Goal: Task Accomplishment & Management: Use online tool/utility

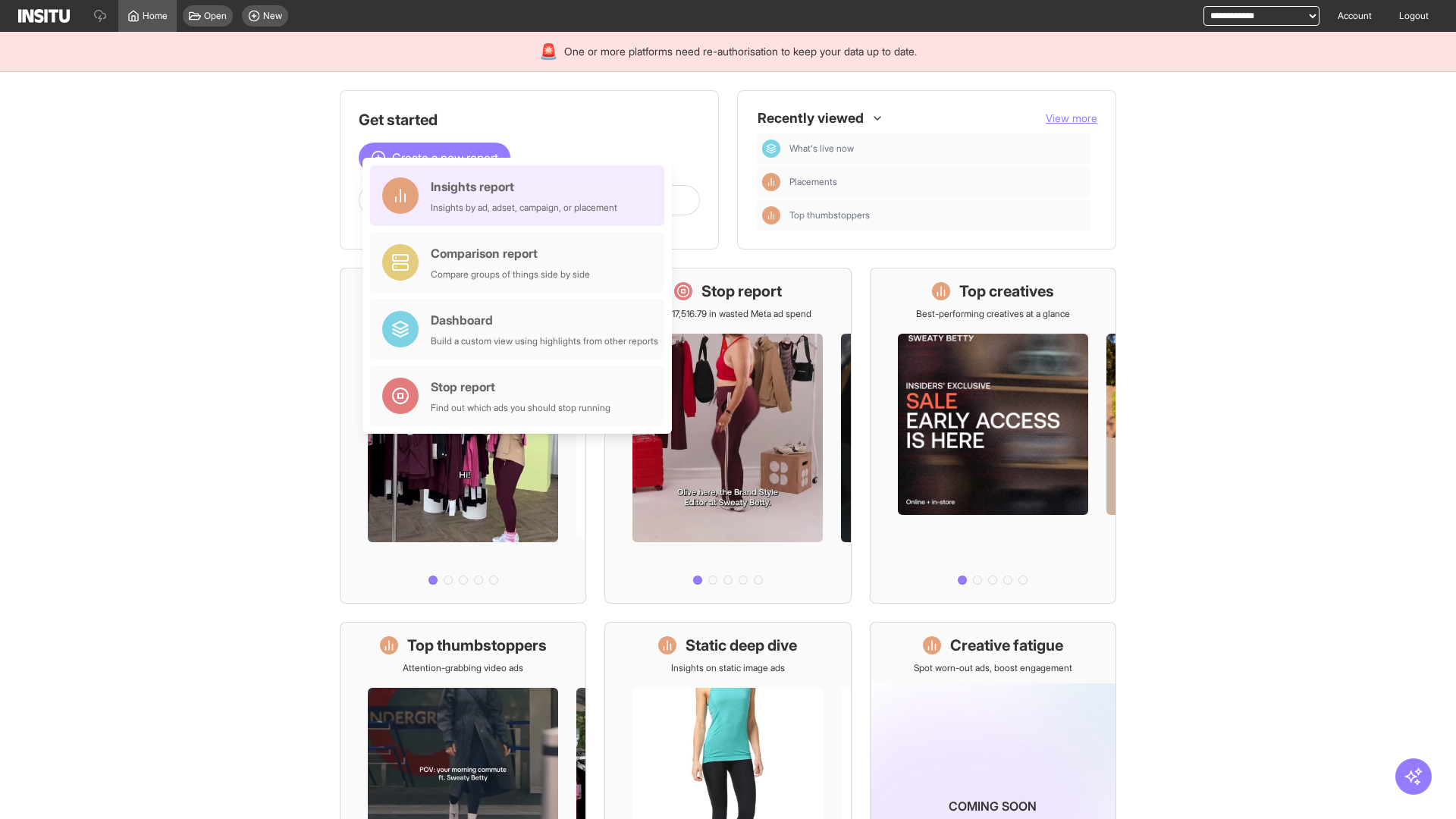
click at [521, 196] on div "Insights report Insights by ad, adset, campaign, or placement" at bounding box center [524, 196] width 186 height 37
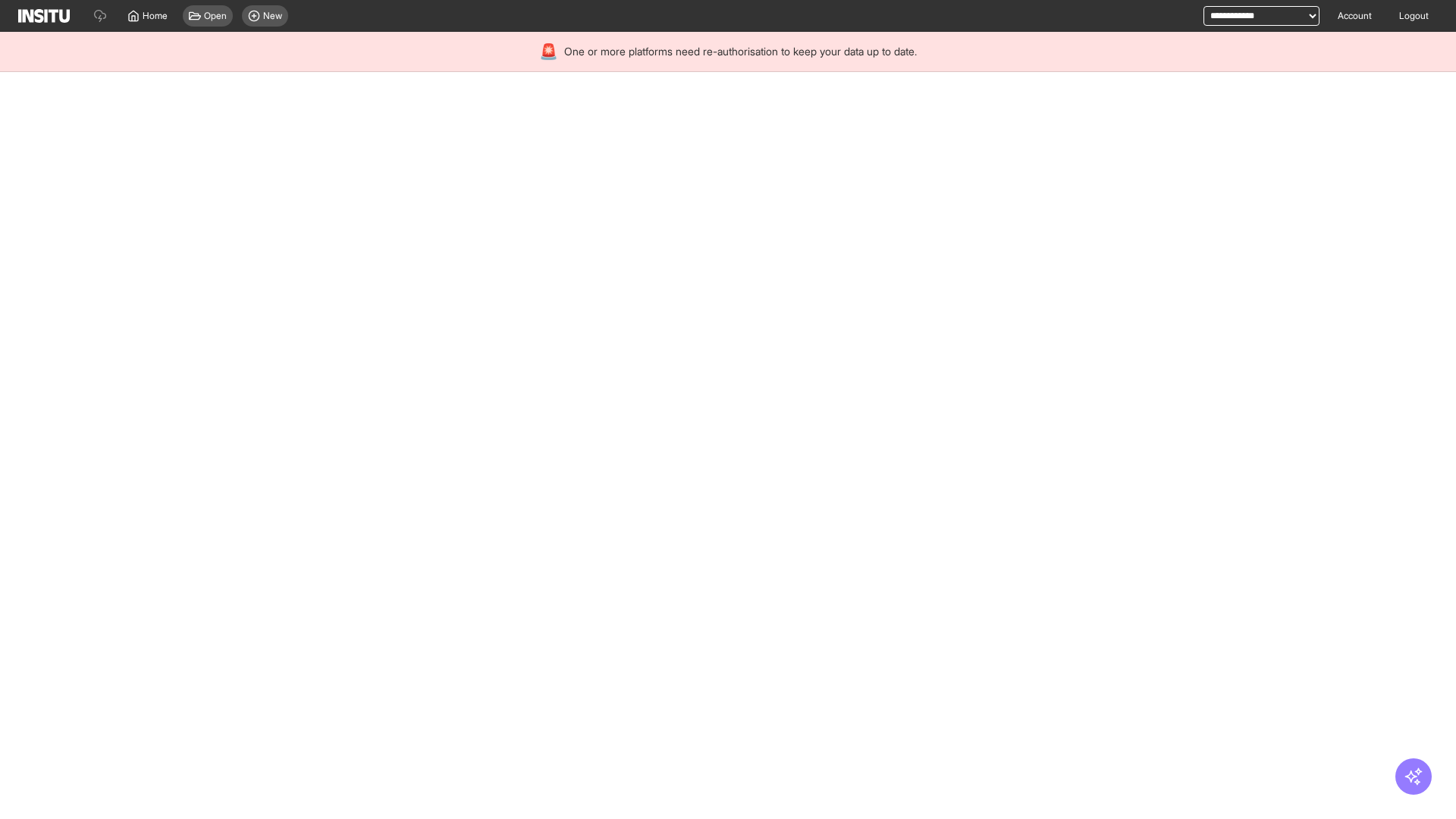
select select "**"
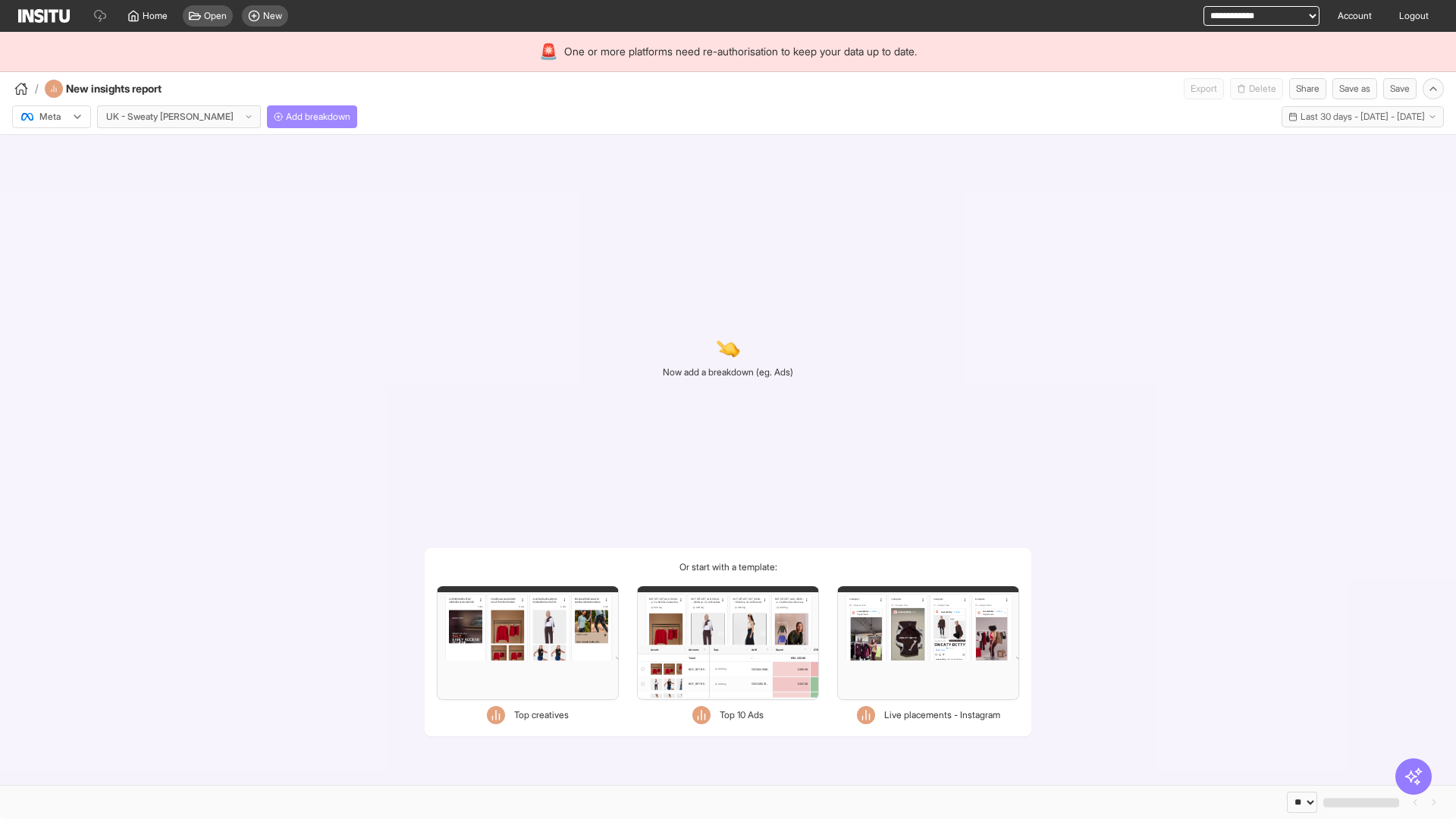
click at [286, 117] on span "Add breakdown" at bounding box center [317, 117] width 64 height 12
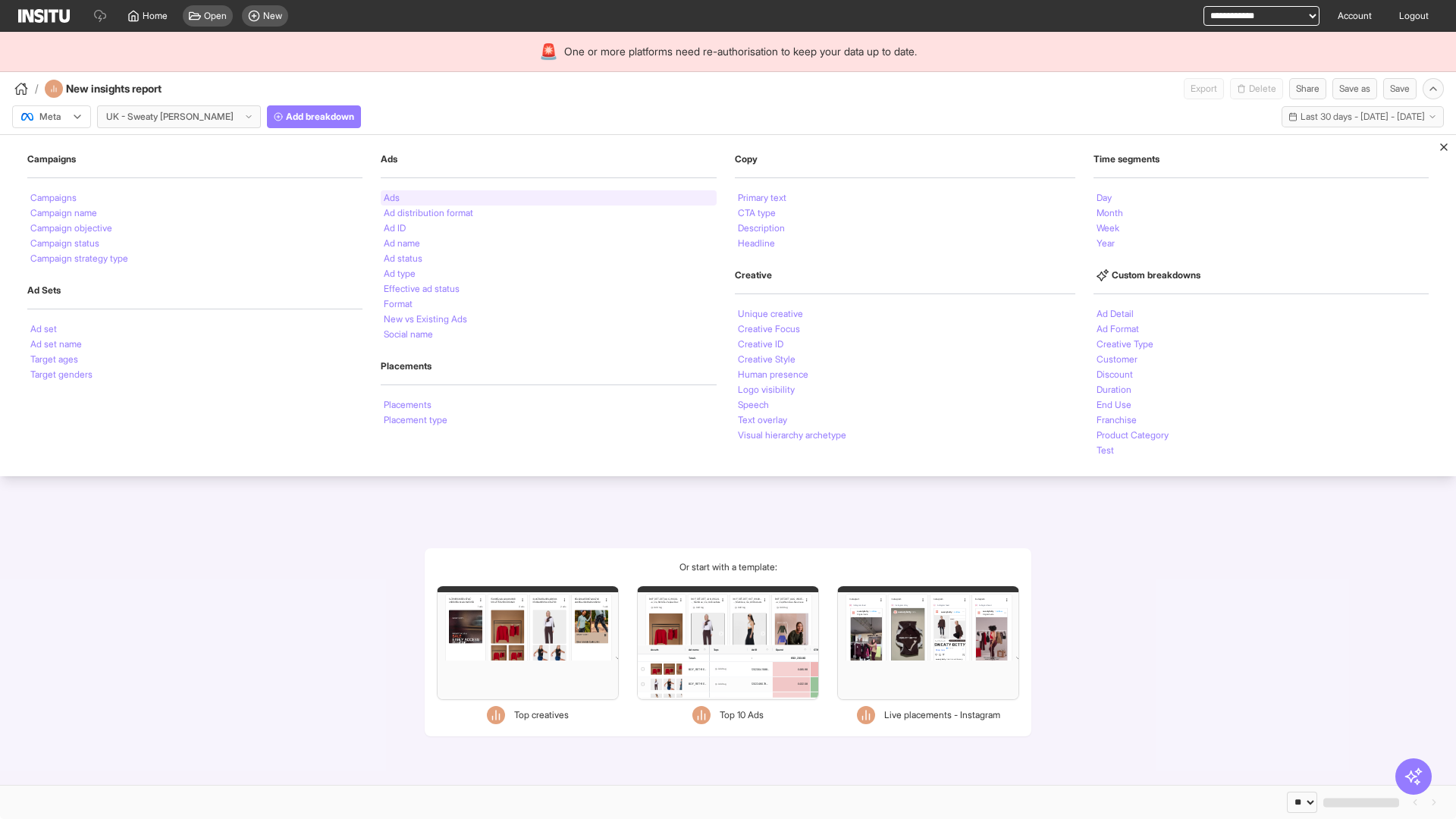
click at [390, 198] on li "Ads" at bounding box center [392, 197] width 16 height 9
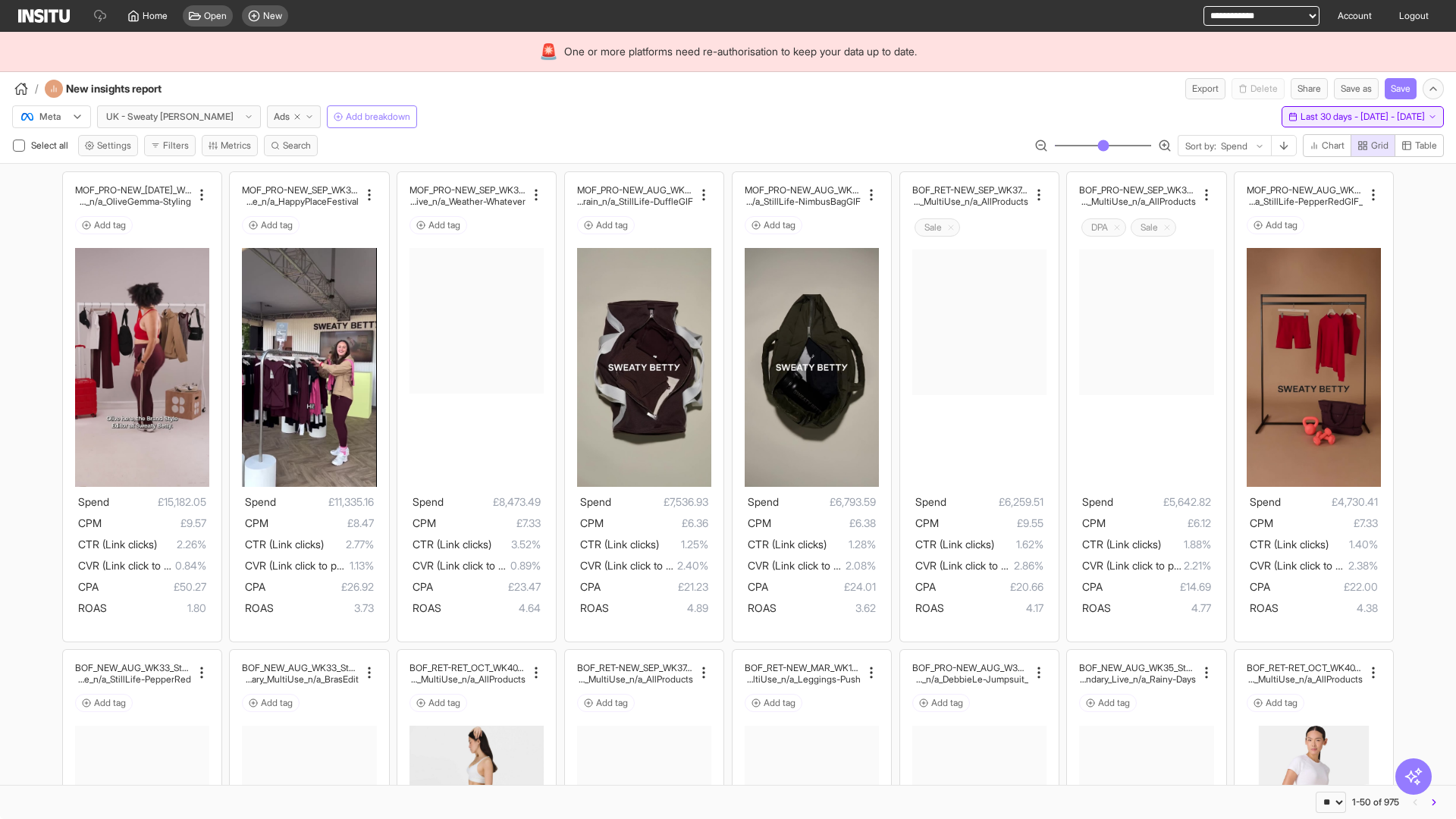
click at [1327, 117] on span "Last 30 days - [DATE] - [DATE]" at bounding box center [1362, 117] width 124 height 12
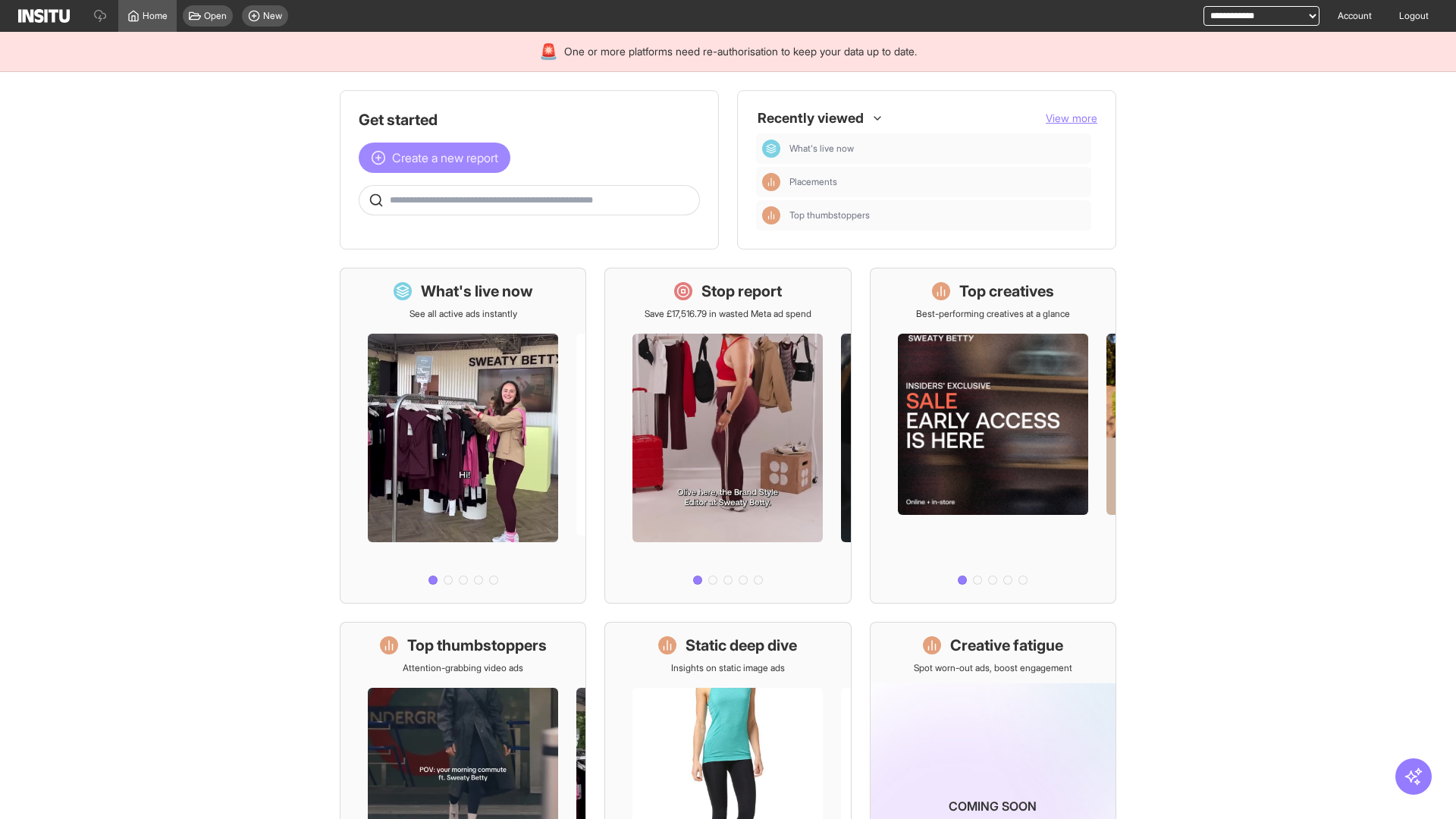
click at [439, 158] on span "Create a new report" at bounding box center [445, 157] width 106 height 18
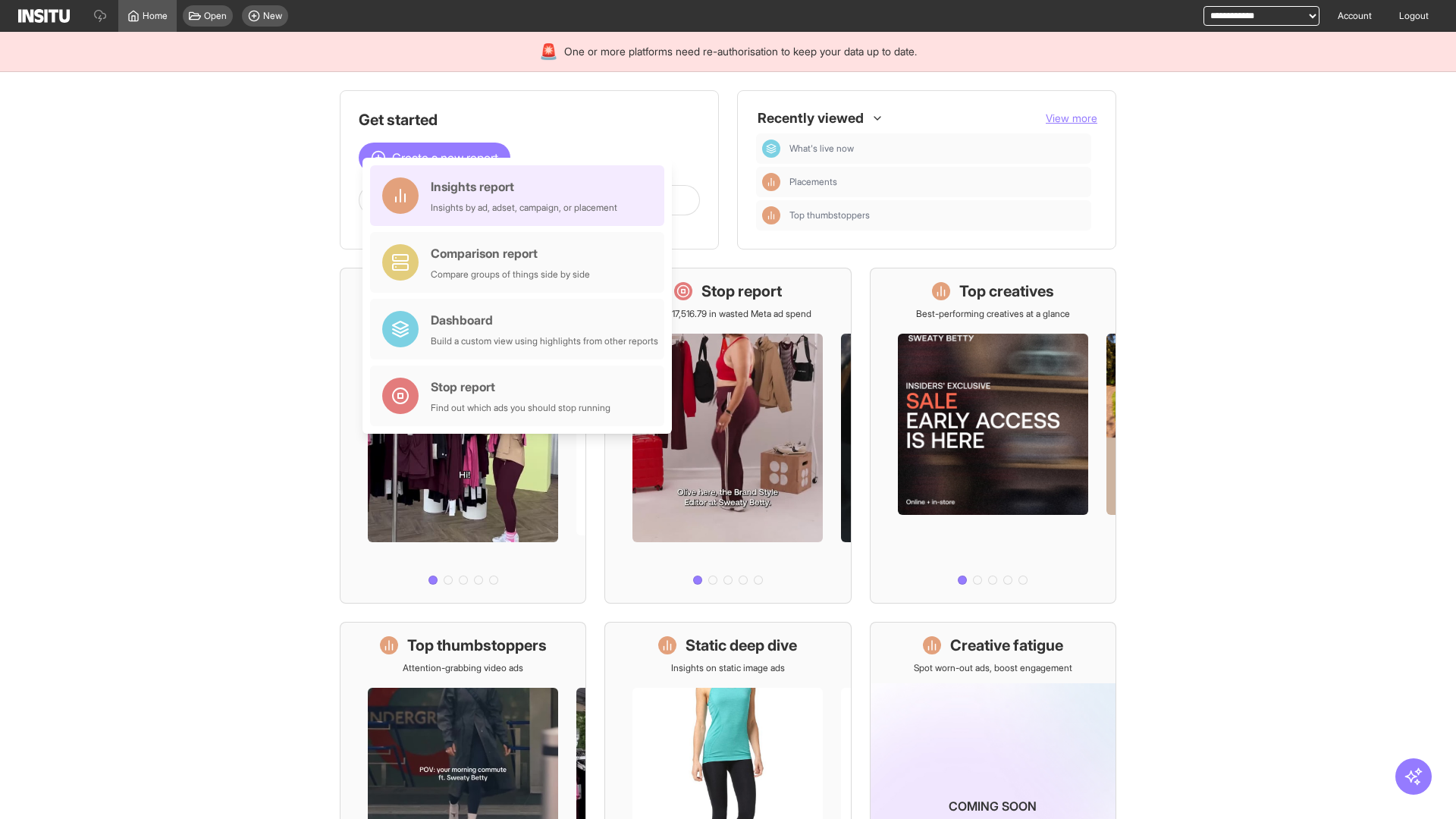
click at [521, 196] on div "Insights report Insights by ad, adset, campaign, or placement" at bounding box center [524, 196] width 186 height 37
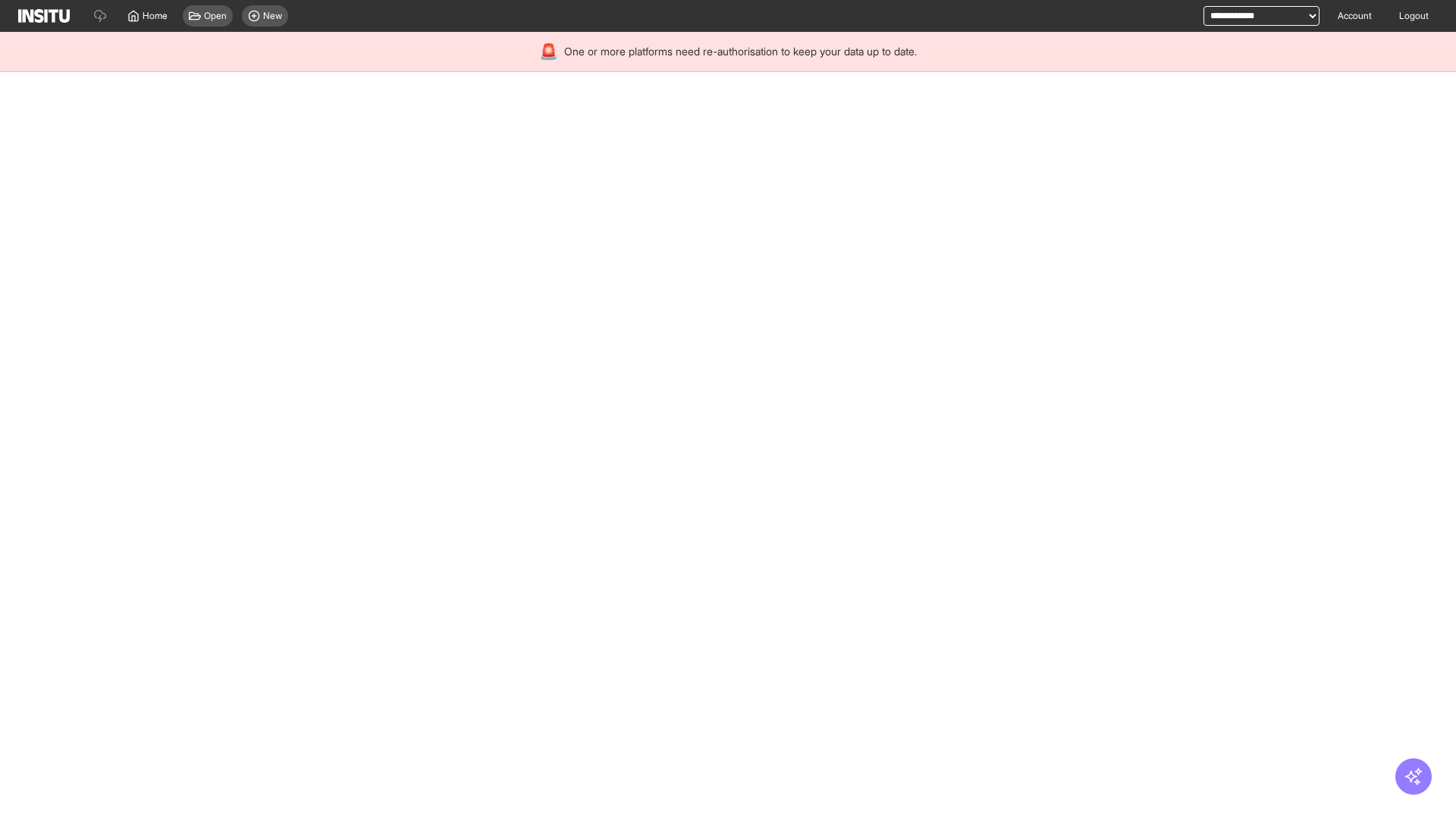
select select "**"
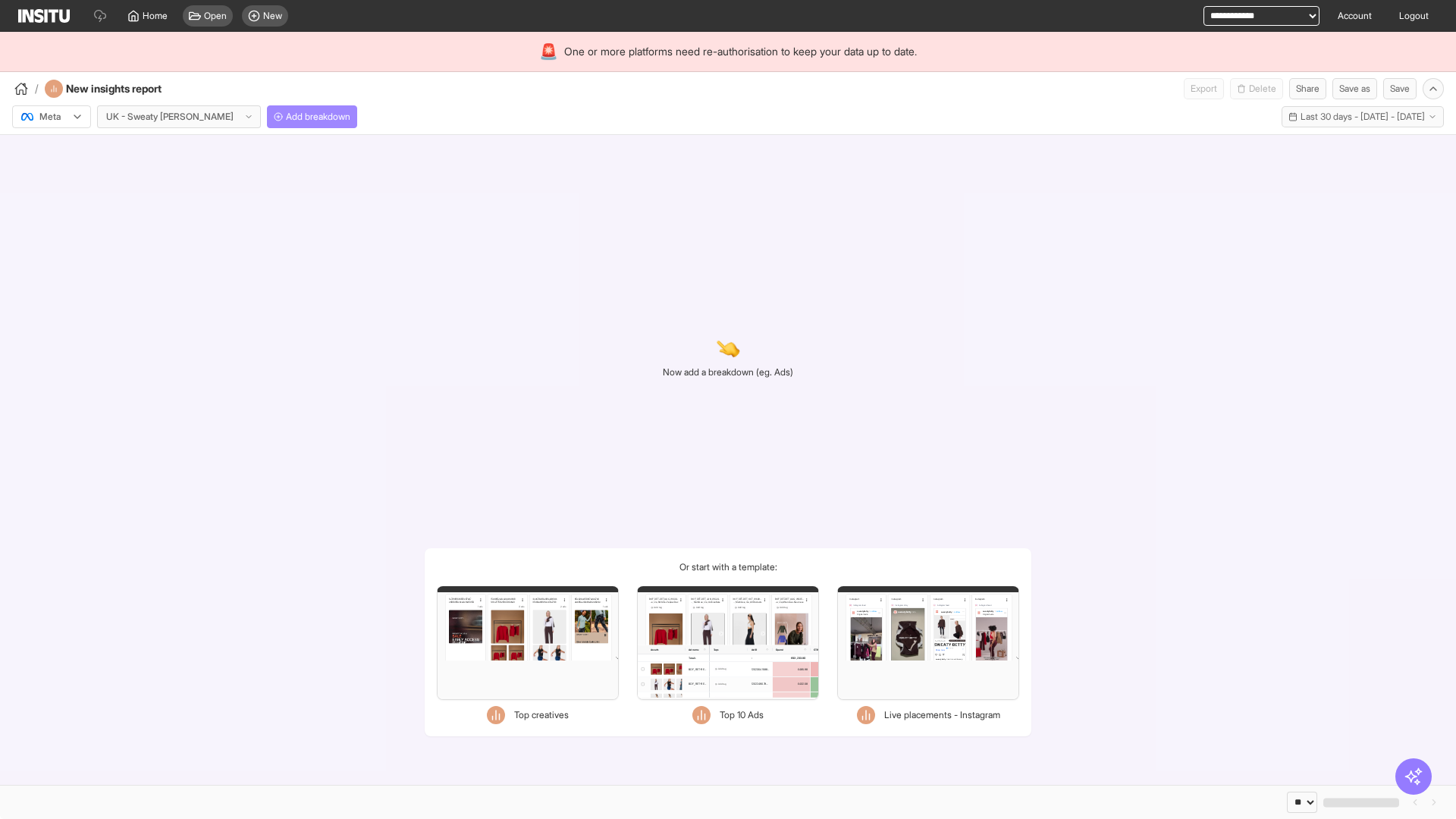
click at [286, 117] on span "Add breakdown" at bounding box center [317, 117] width 64 height 12
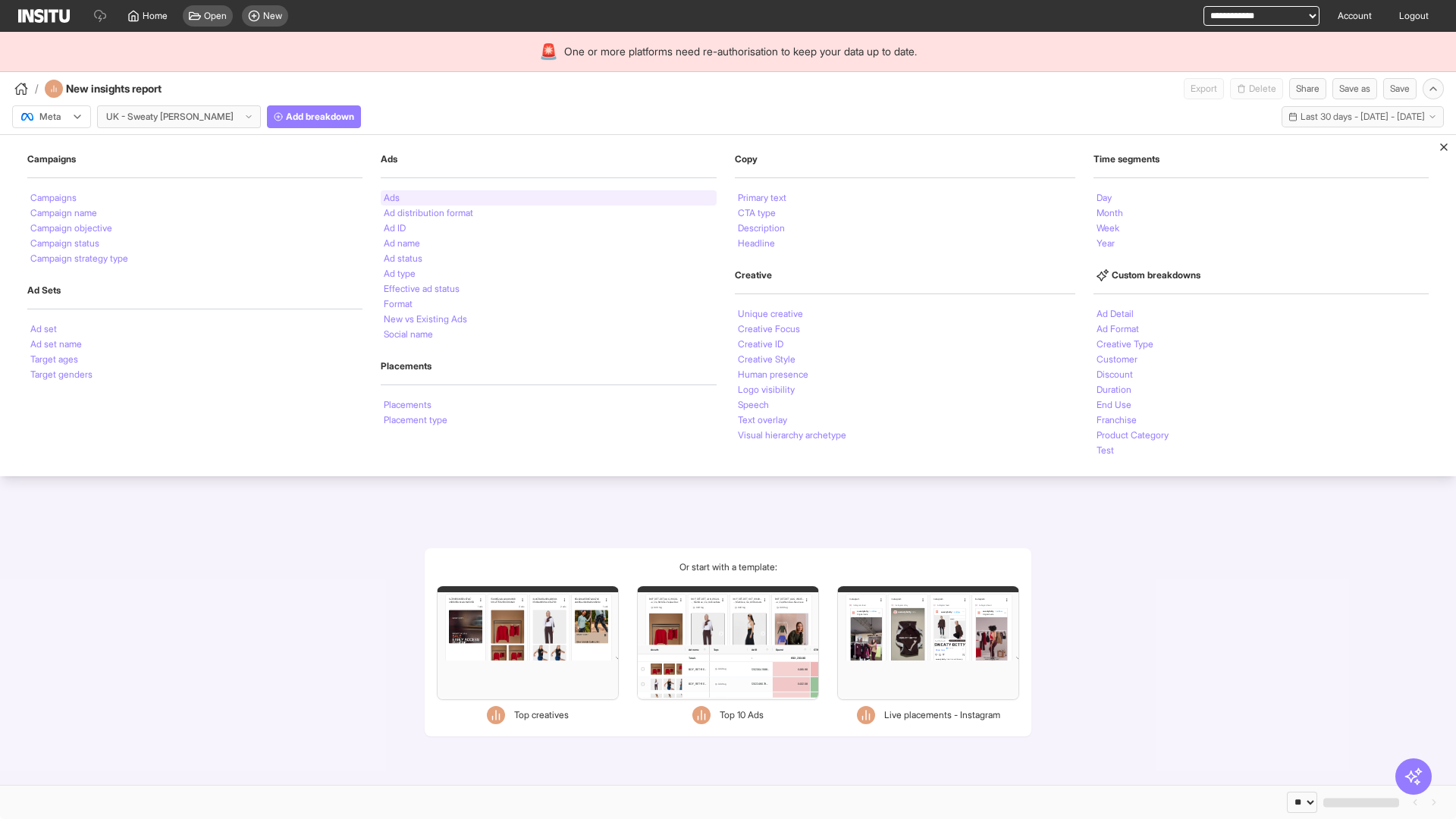
click at [390, 198] on li "Ads" at bounding box center [392, 197] width 16 height 9
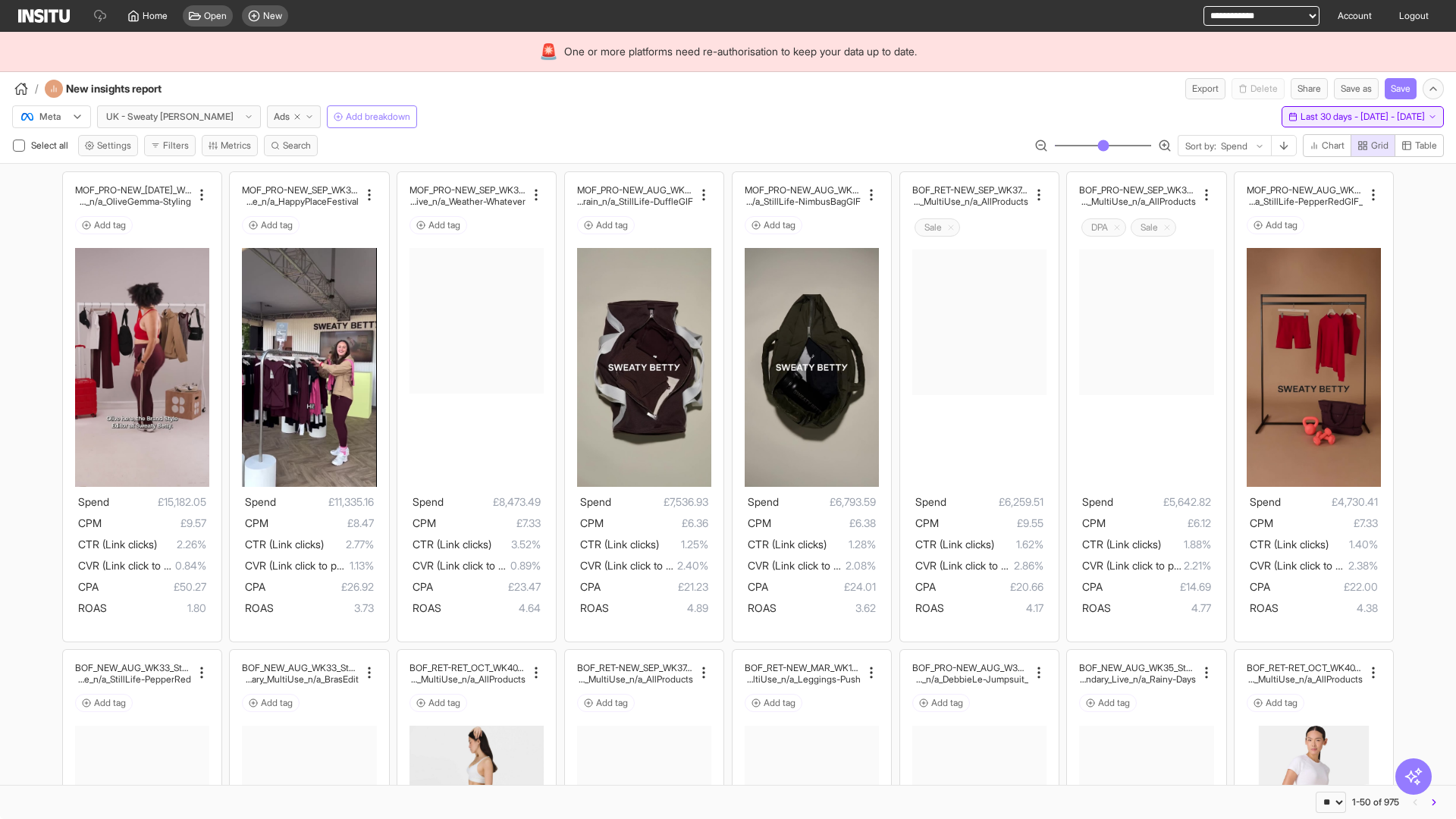
click at [1327, 117] on span "Last 30 days - [DATE] - [DATE]" at bounding box center [1362, 117] width 124 height 12
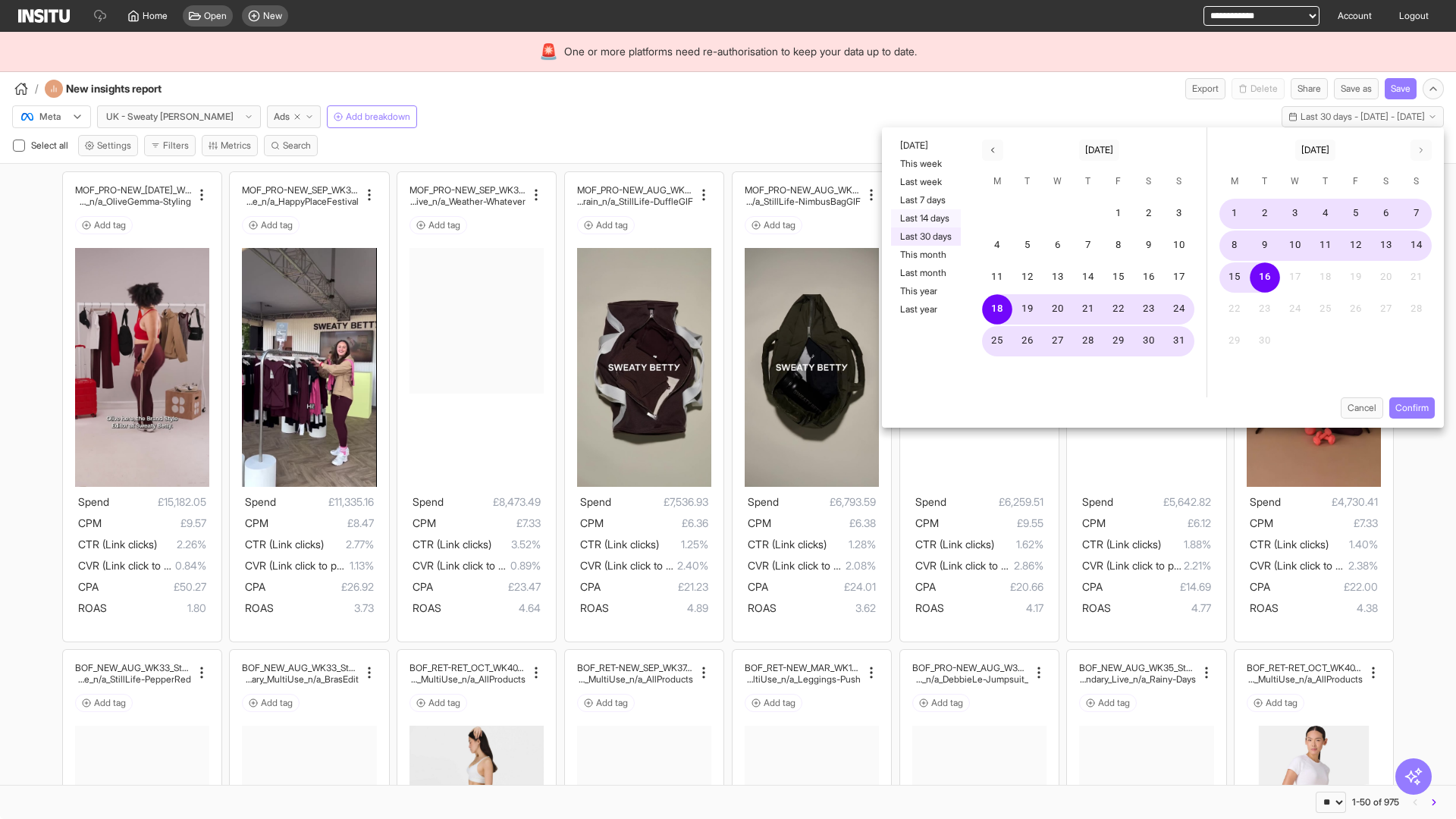
click at [924, 218] on button "Last 14 days" at bounding box center [926, 218] width 70 height 18
